Goal: Task Accomplishment & Management: Manage account settings

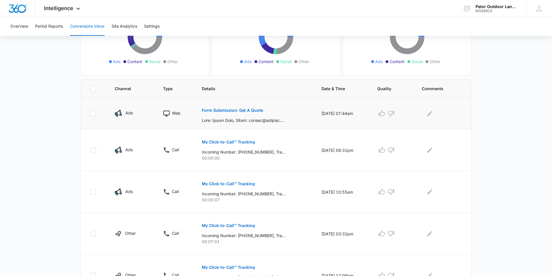
click at [211, 108] on p "Form Submission: Get A Quote" at bounding box center [232, 110] width 61 height 4
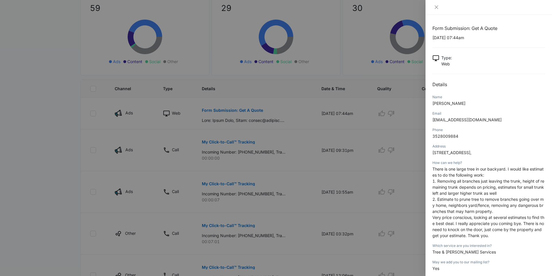
click at [472, 151] on span "[STREET_ADDRESS]," at bounding box center [452, 152] width 39 height 5
copy span "[STREET_ADDRESS],"
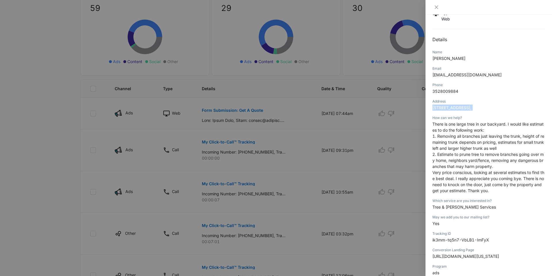
scroll to position [41, 0]
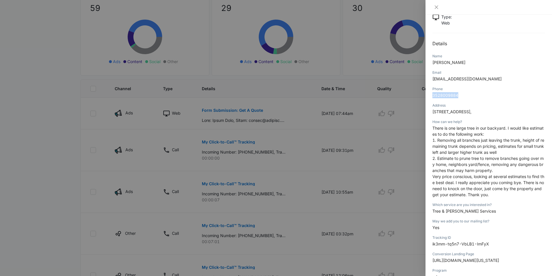
drag, startPoint x: 461, startPoint y: 95, endPoint x: 431, endPoint y: 95, distance: 29.9
click at [431, 95] on div "Form Submission: Get A Quote [DATE] 07:44am Type : Web Details Name Denim [PERS…" at bounding box center [489, 145] width 127 height 261
copy span "3528009884"
drag, startPoint x: 515, startPoint y: 113, endPoint x: 434, endPoint y: 112, distance: 80.8
click at [434, 112] on p "[STREET_ADDRESS]," at bounding box center [489, 111] width 113 height 6
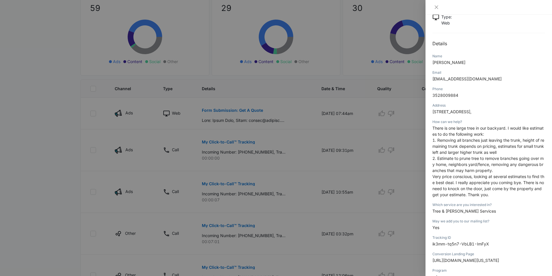
drag, startPoint x: 433, startPoint y: 112, endPoint x: 513, endPoint y: 111, distance: 80.0
click at [472, 111] on span "[STREET_ADDRESS]," at bounding box center [452, 111] width 39 height 5
copy span "[STREET_ADDRESS]"
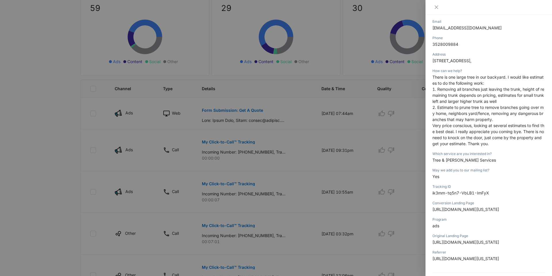
scroll to position [52, 0]
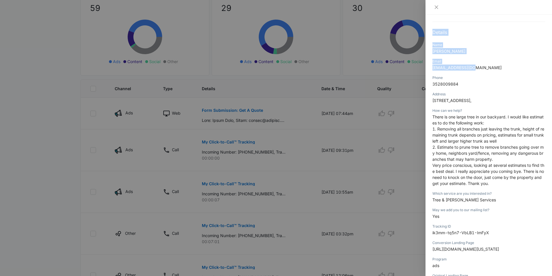
drag, startPoint x: 474, startPoint y: 68, endPoint x: 422, endPoint y: 69, distance: 51.8
click at [422, 69] on div "Form Submission: Get A Quote [DATE] 07:44am Type : Web Details Name Denim [PERS…" at bounding box center [276, 138] width 552 height 276
click at [478, 55] on div "Name [PERSON_NAME]" at bounding box center [489, 50] width 113 height 16
drag, startPoint x: 474, startPoint y: 67, endPoint x: 433, endPoint y: 69, distance: 40.9
click at [433, 69] on p "[EMAIL_ADDRESS][DOMAIN_NAME]" at bounding box center [489, 67] width 113 height 6
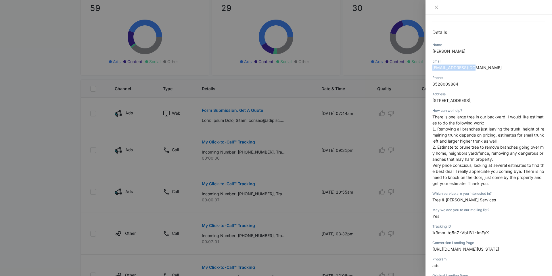
copy span "[EMAIL_ADDRESS][DOMAIN_NAME]"
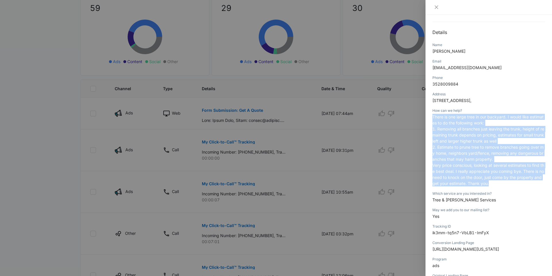
drag, startPoint x: 433, startPoint y: 116, endPoint x: 502, endPoint y: 188, distance: 100.7
click at [502, 188] on div "How can we help? There is one large tree in our backyard. I would like estimate…" at bounding box center [489, 148] width 113 height 83
copy p "There is one large tree in our backyard. I would like estimates to do the follo…"
click at [437, 7] on icon "close" at bounding box center [436, 7] width 5 height 5
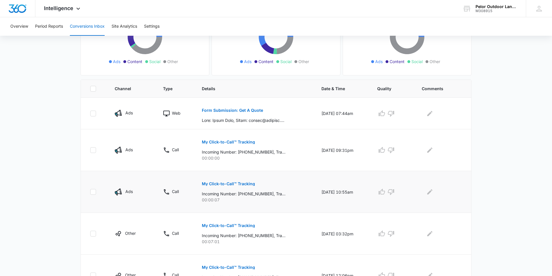
click at [213, 185] on p "My Click-to-Call™ Tracking" at bounding box center [228, 183] width 53 height 4
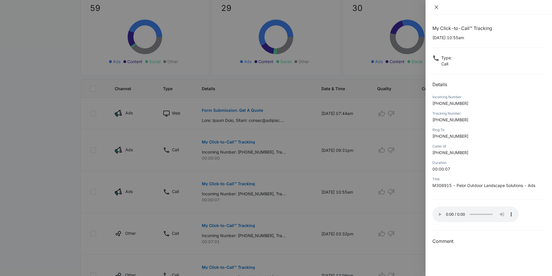
click at [436, 7] on icon "close" at bounding box center [436, 6] width 3 height 3
